Goal: Information Seeking & Learning: Learn about a topic

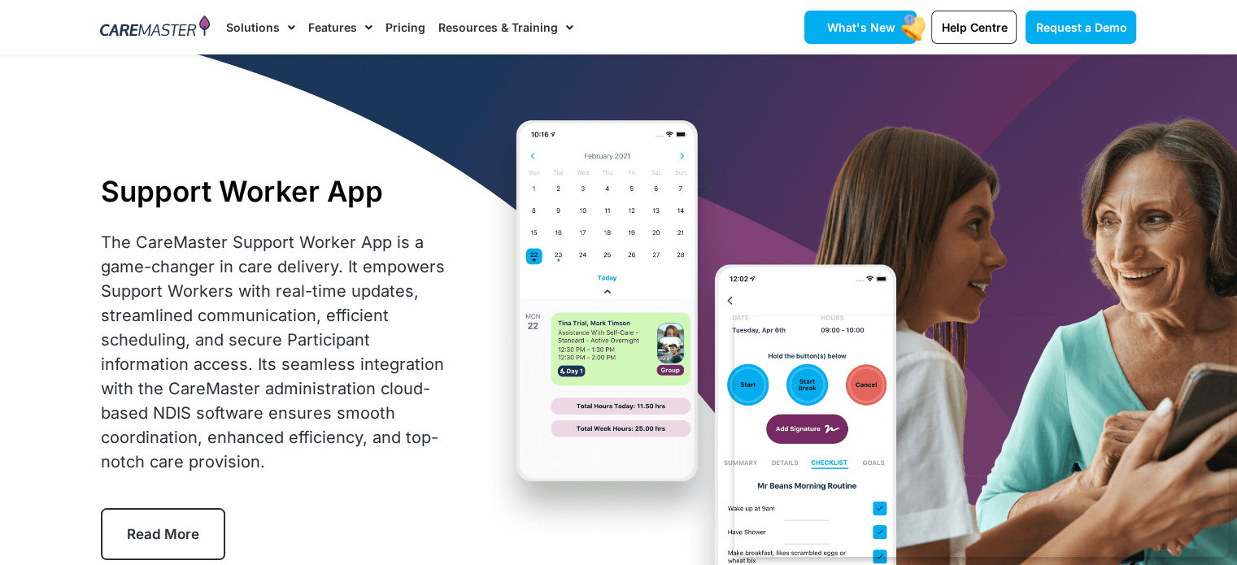
click at [885, 28] on span "What's New" at bounding box center [860, 27] width 68 height 14
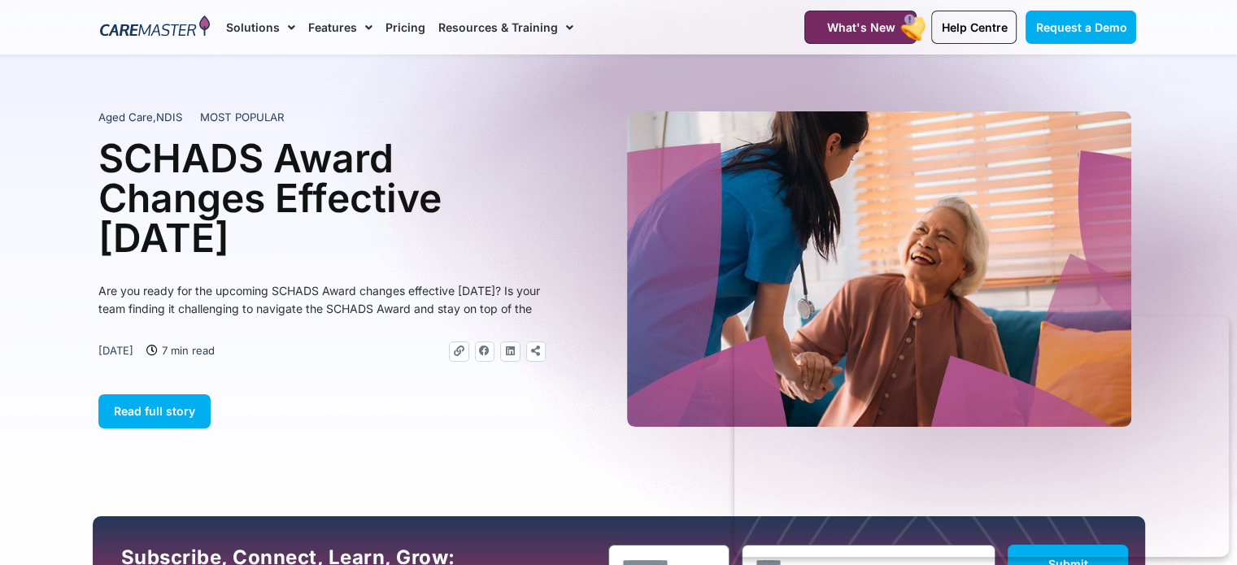
click at [166, 30] on img at bounding box center [155, 27] width 110 height 24
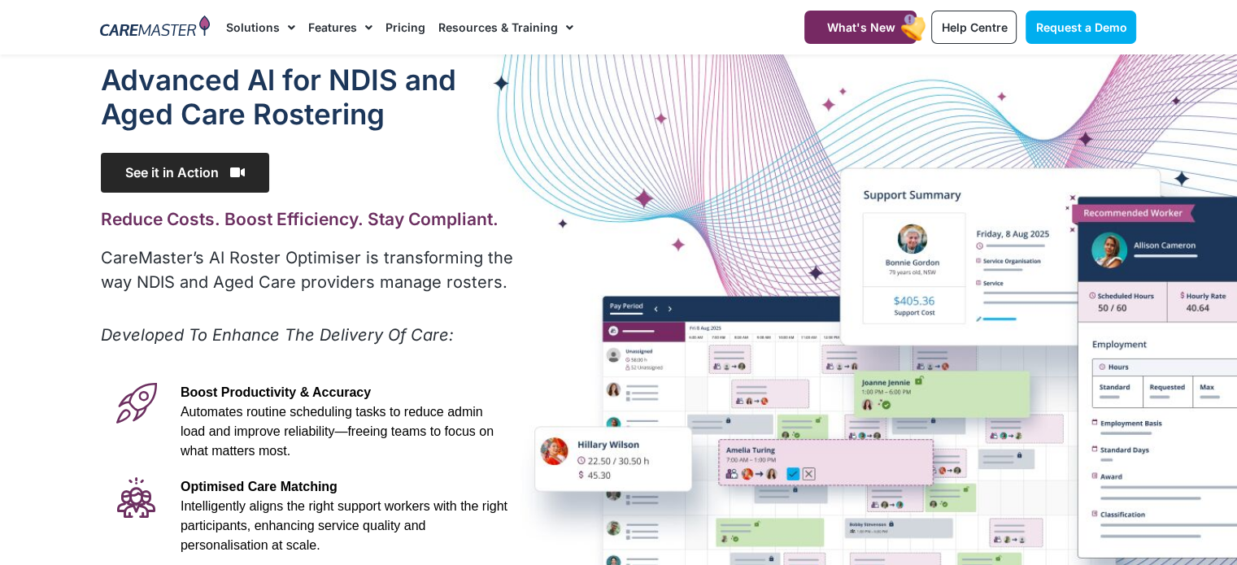
click at [211, 188] on span "See it in Action" at bounding box center [185, 173] width 168 height 40
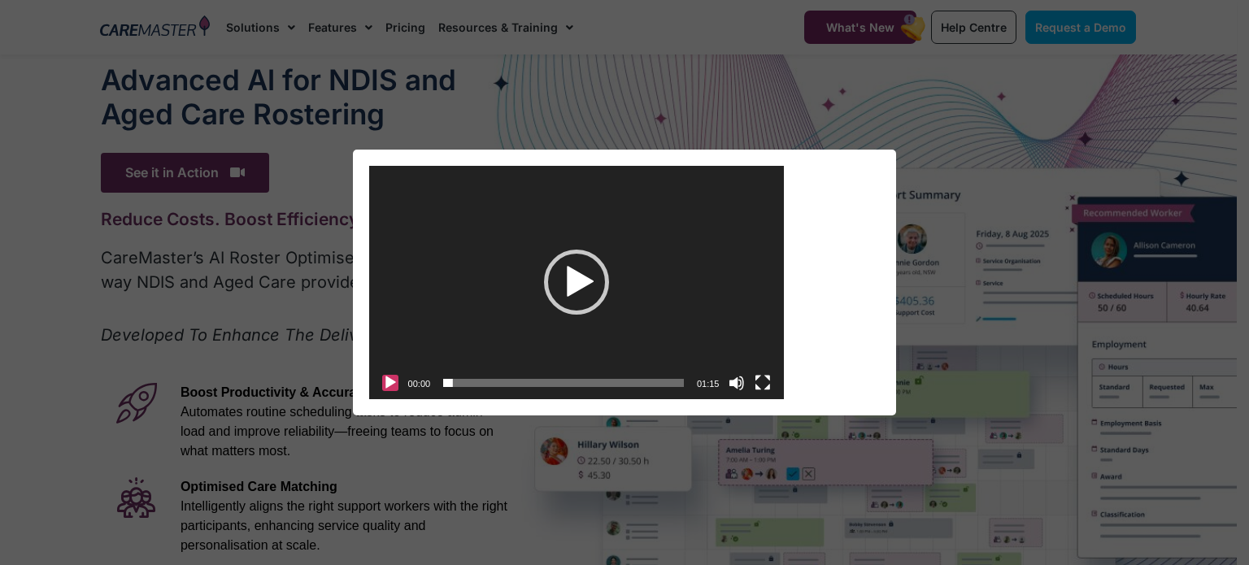
click at [390, 383] on button "Play" at bounding box center [390, 383] width 16 height 16
click at [639, 390] on div "01:03" at bounding box center [563, 383] width 241 height 33
click at [658, 378] on span "Time Slider" at bounding box center [658, 375] width 8 height 8
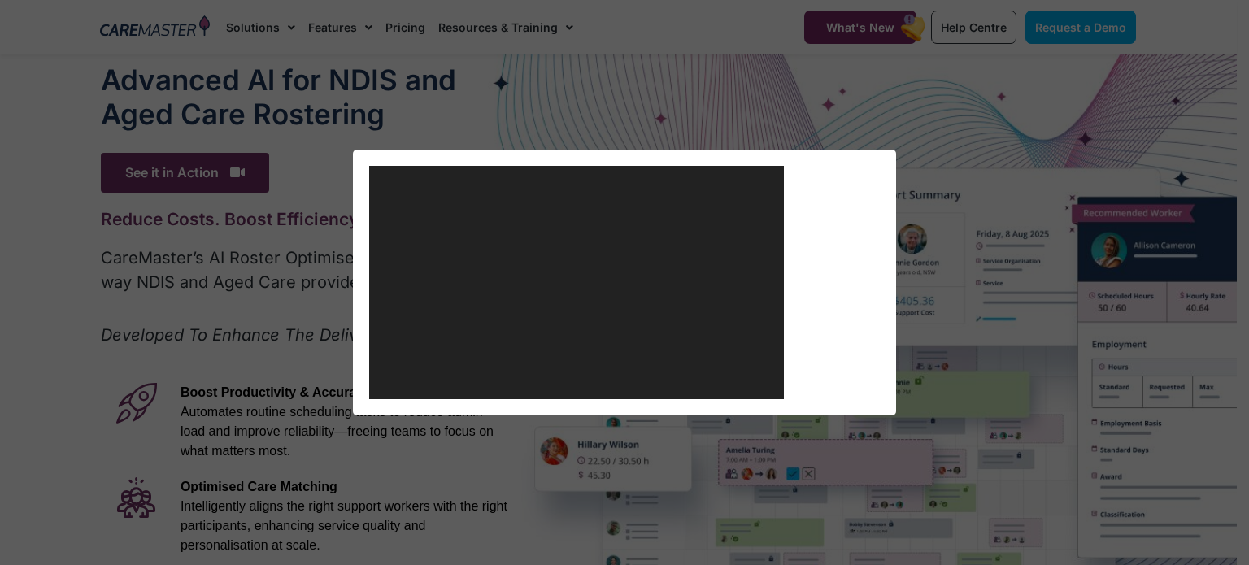
click at [658, 166] on div "https://caremaster.com.au/wp-content/uploads/2025/05/RO_screenshots_D4-web.mp4 …" at bounding box center [577, 166] width 416 height 0
click at [860, 308] on div "Video Player https://caremaster.com.au/wp-content/uploads/2025/05/RO_screenshot…" at bounding box center [625, 282] width 512 height 233
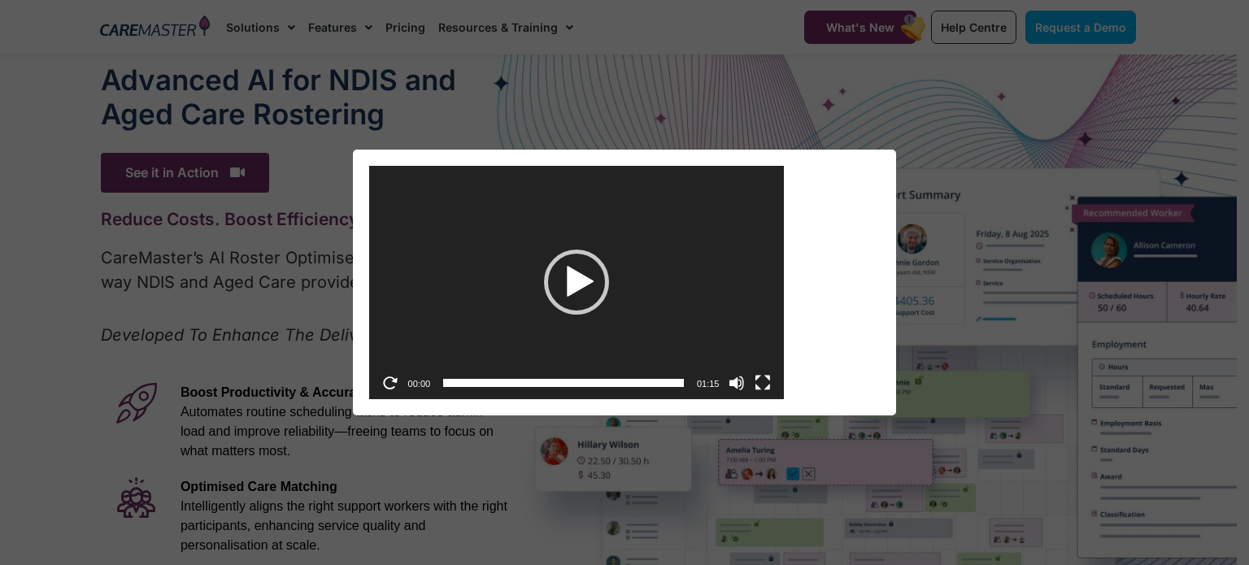
click at [878, 168] on div "Video Player https://caremaster.com.au/wp-content/uploads/2025/05/RO_screenshot…" at bounding box center [625, 282] width 512 height 233
click at [885, 162] on button "×" at bounding box center [889, 168] width 13 height 36
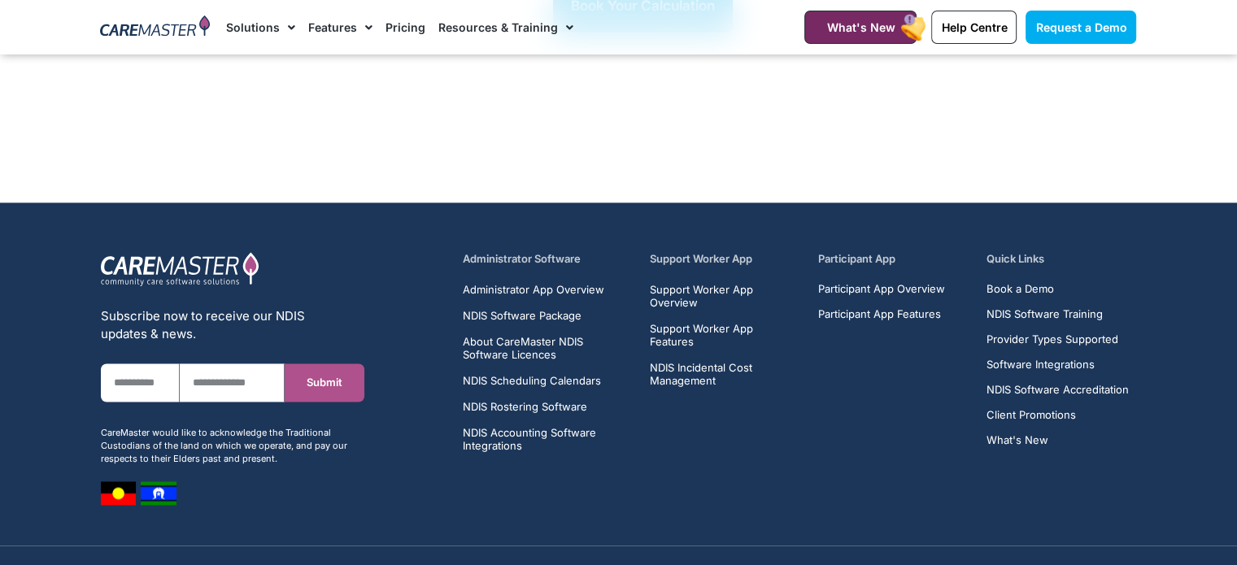
scroll to position [2419, 0]
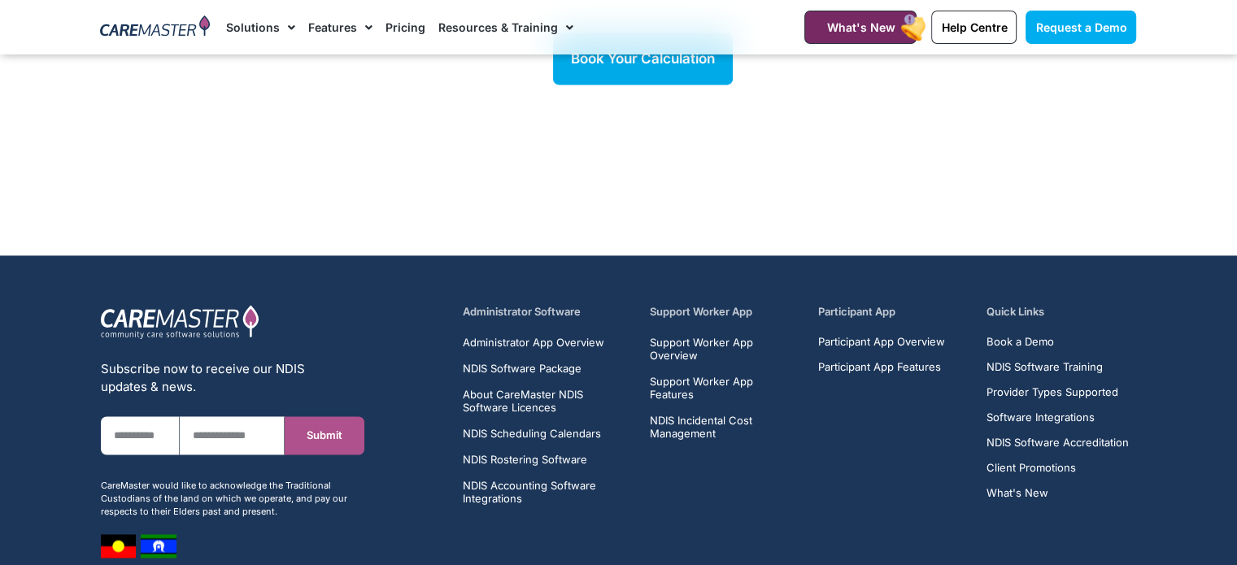
click at [703, 304] on h5 "Support Worker App" at bounding box center [725, 311] width 150 height 15
click at [698, 336] on span "Support Worker App Overview" at bounding box center [725, 349] width 150 height 26
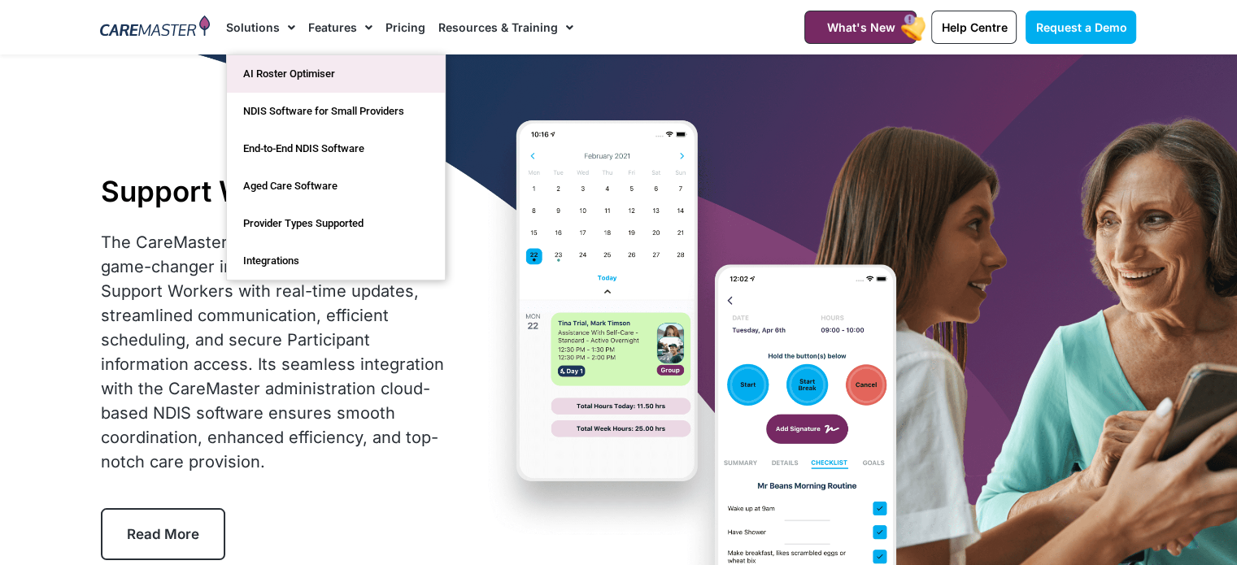
click at [284, 75] on link "AI Roster Optimiser" at bounding box center [336, 73] width 218 height 37
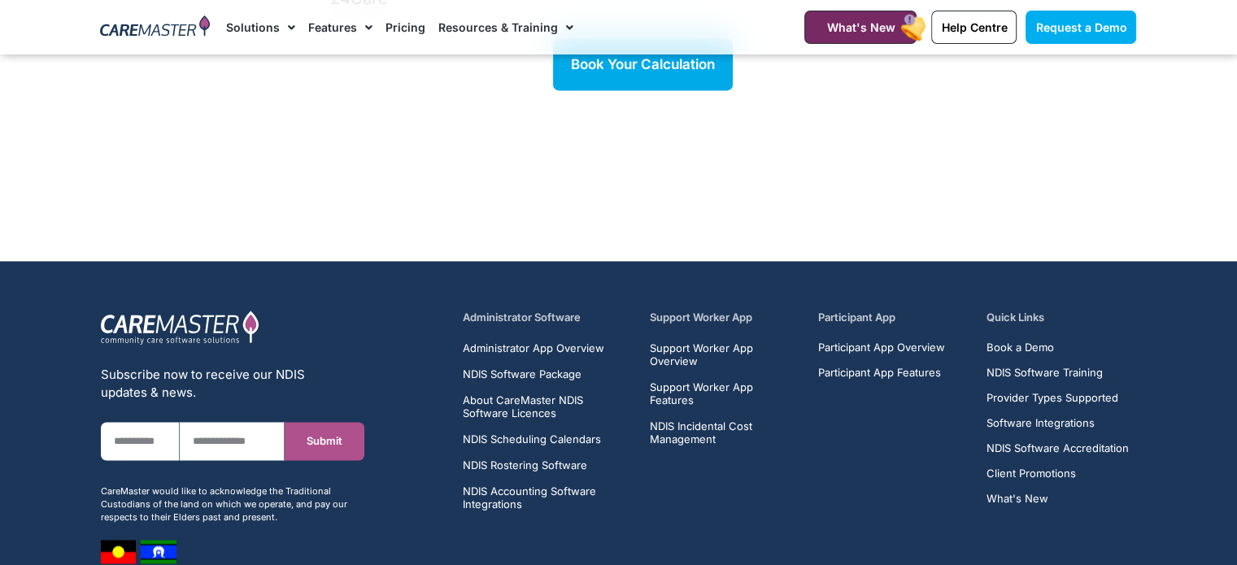
scroll to position [2419, 0]
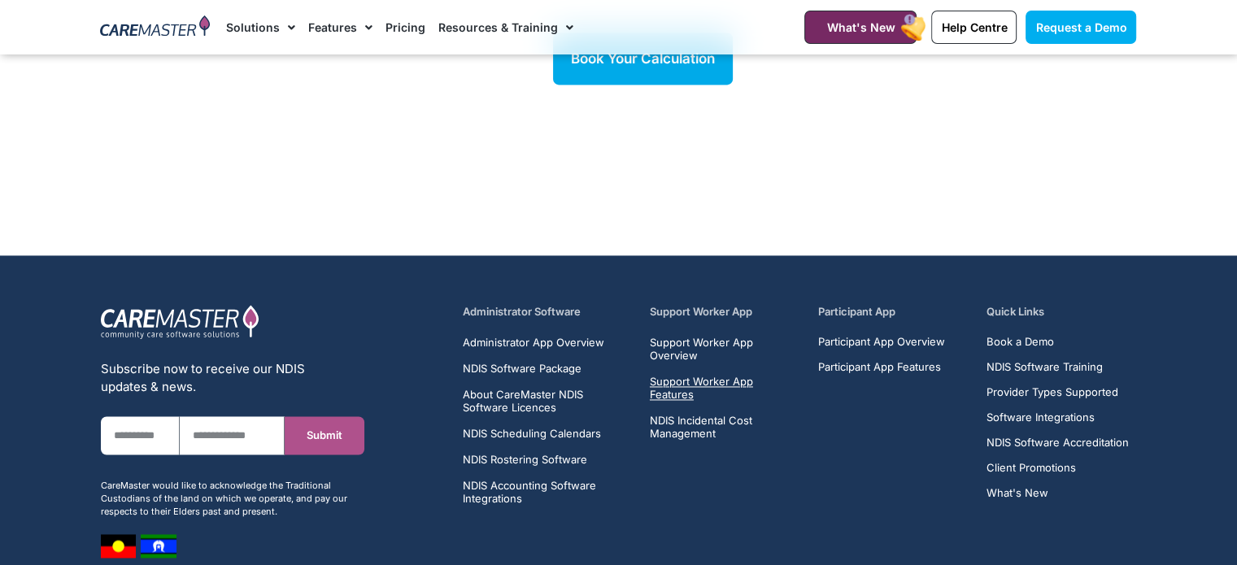
click at [712, 375] on span "Support Worker App Features" at bounding box center [725, 388] width 150 height 26
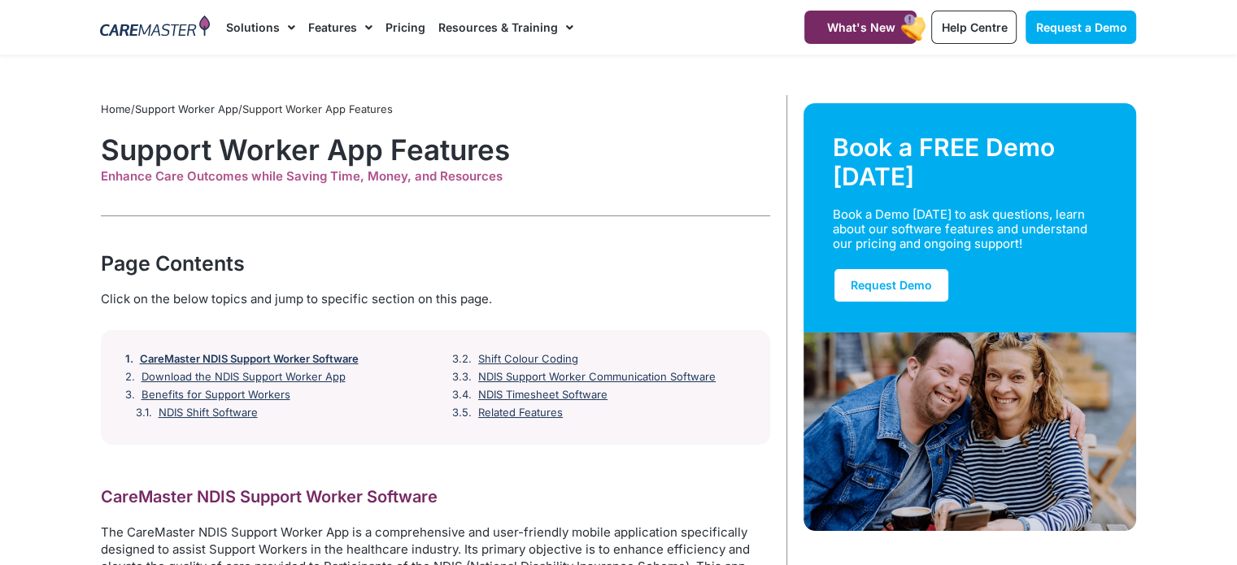
click at [272, 364] on link "CareMaster NDIS Support Worker Software" at bounding box center [249, 359] width 219 height 13
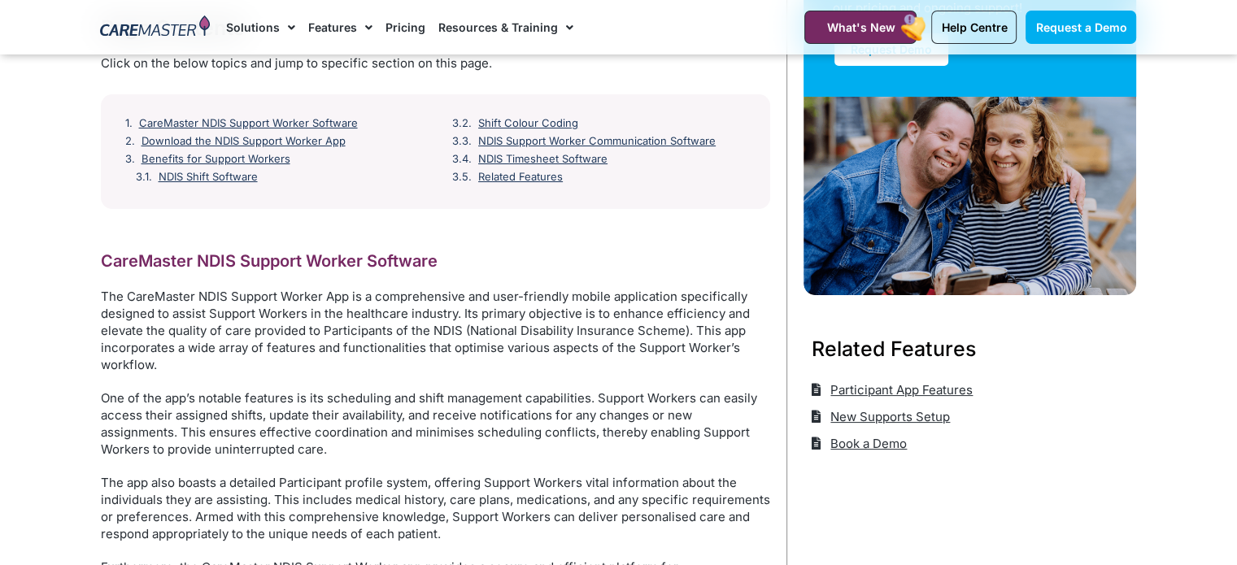
scroll to position [149, 0]
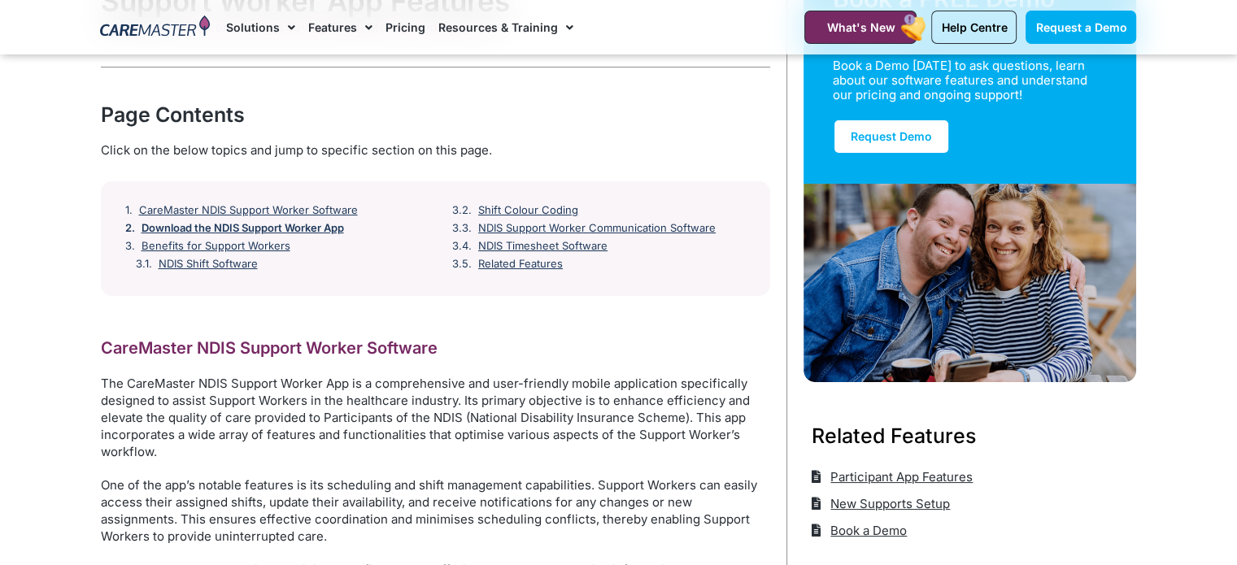
click at [306, 229] on link "Download the NDIS Support Worker App" at bounding box center [243, 228] width 203 height 13
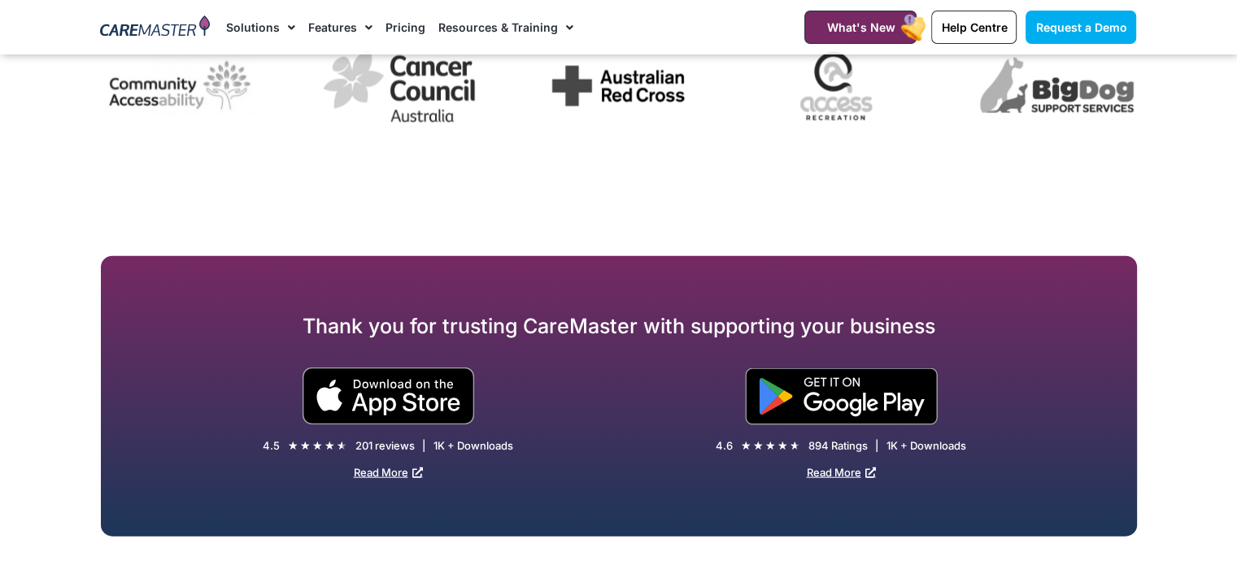
scroll to position [3650, 0]
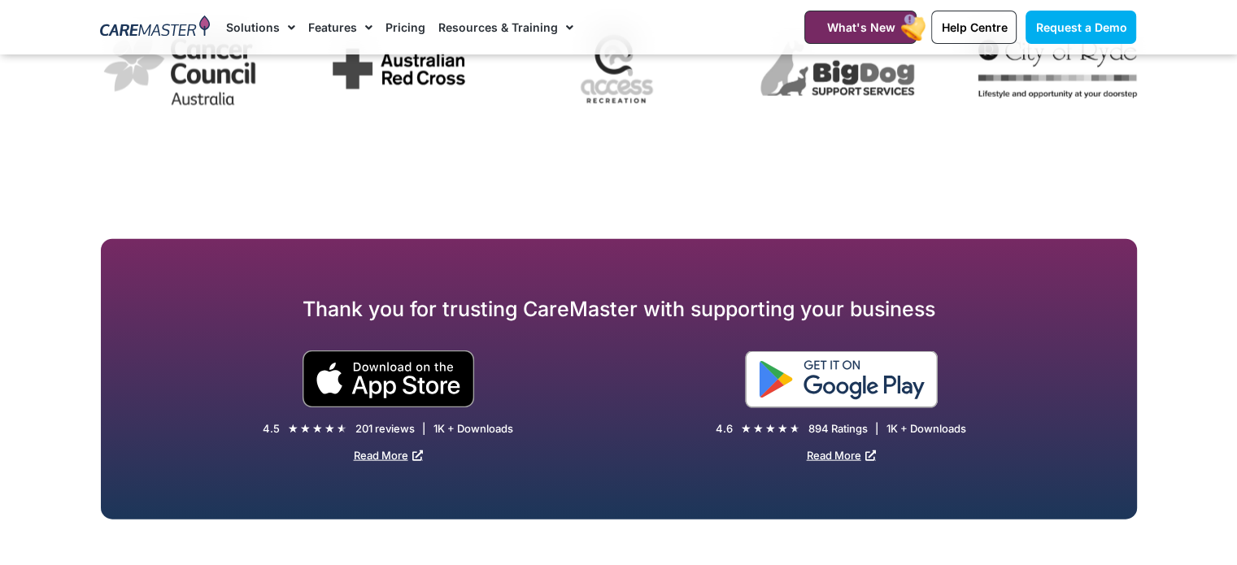
click at [820, 408] on img at bounding box center [841, 379] width 193 height 57
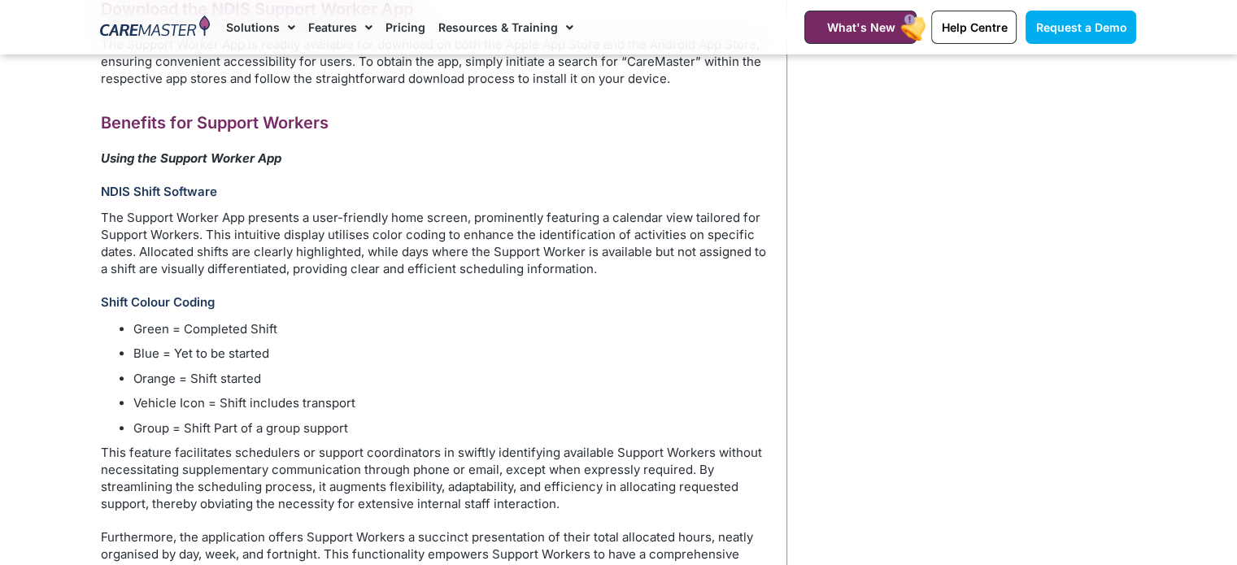
scroll to position [1370, 0]
